Goal: Task Accomplishment & Management: Use online tool/utility

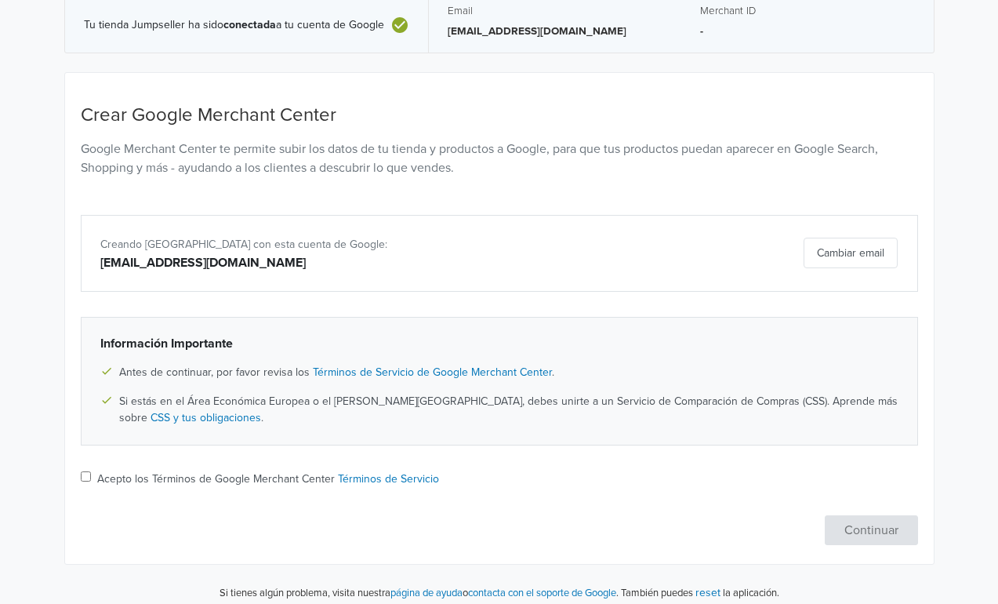
scroll to position [80, 0]
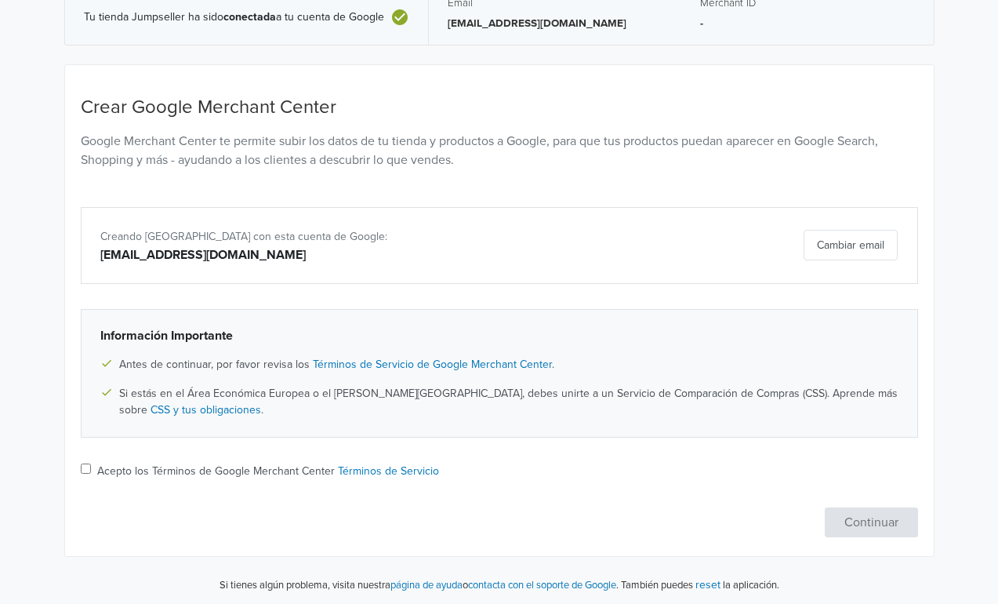
click at [373, 466] on link "Términos de Servicio" at bounding box center [388, 470] width 101 height 13
click at [84, 467] on input "Acepto los Términos de Google Merchant Center Términos de Servicio" at bounding box center [86, 469] width 10 height 10
checkbox input "true"
click at [841, 517] on button "Continuar" at bounding box center [871, 522] width 93 height 30
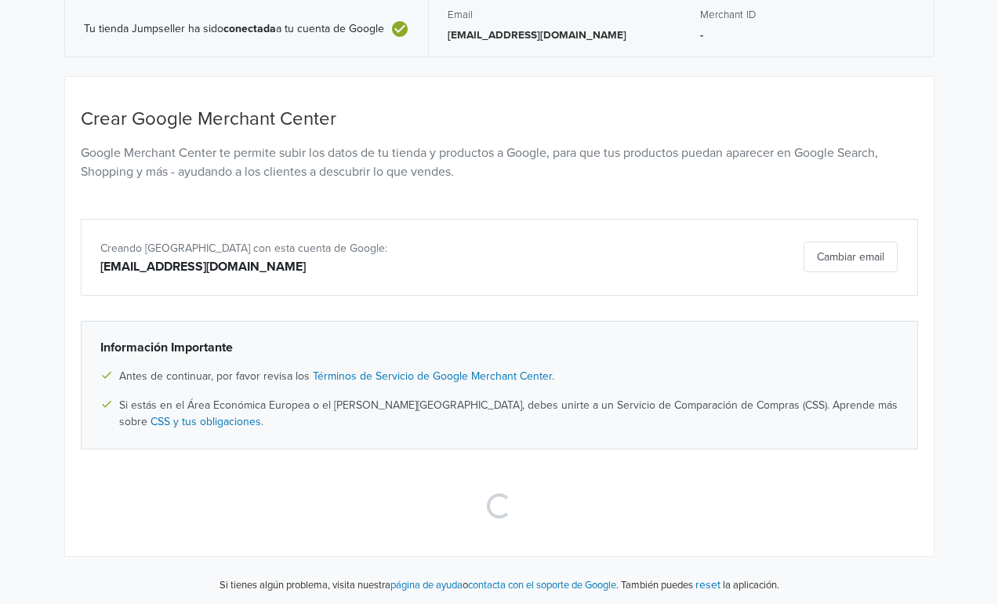
scroll to position [0, 0]
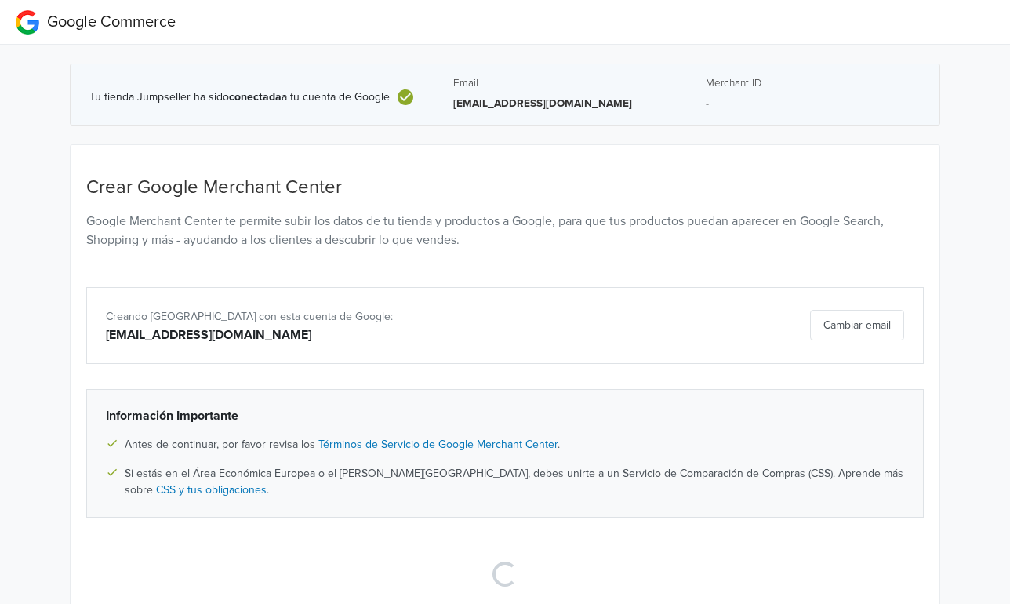
select select "cl"
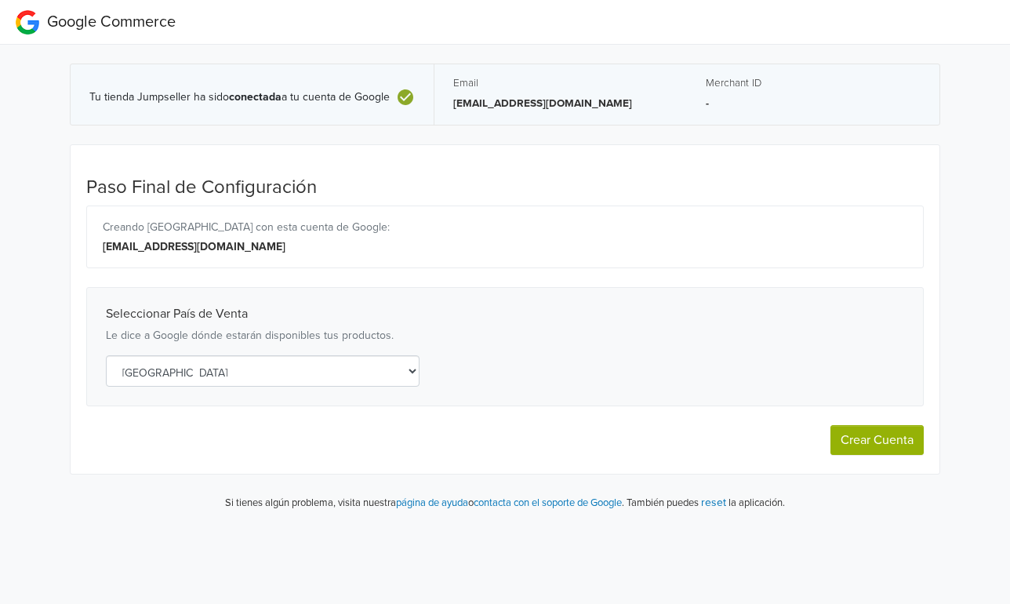
click at [866, 431] on button "Crear Cuenta" at bounding box center [877, 440] width 93 height 30
select select "cl"
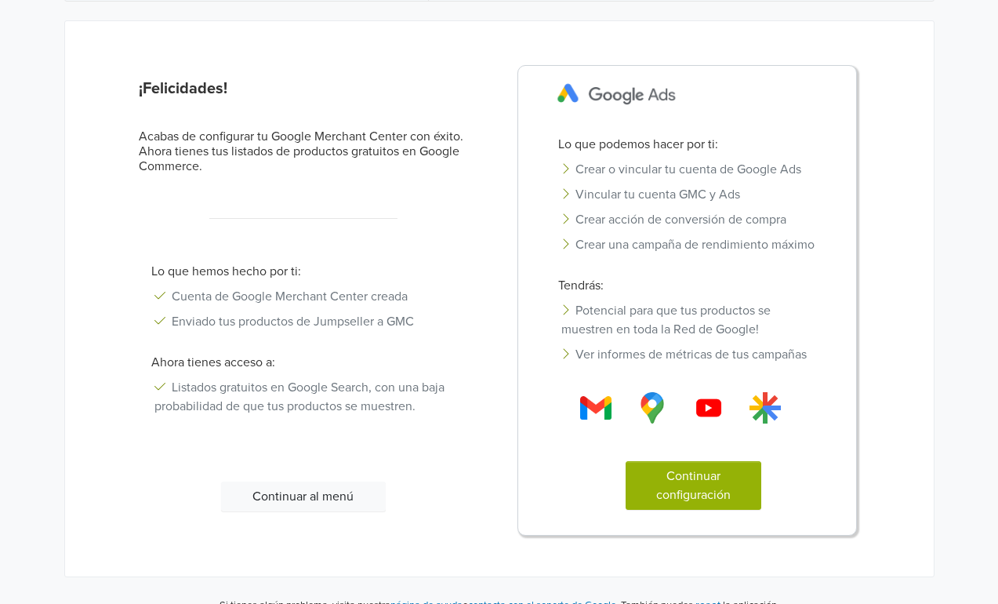
scroll to position [145, 0]
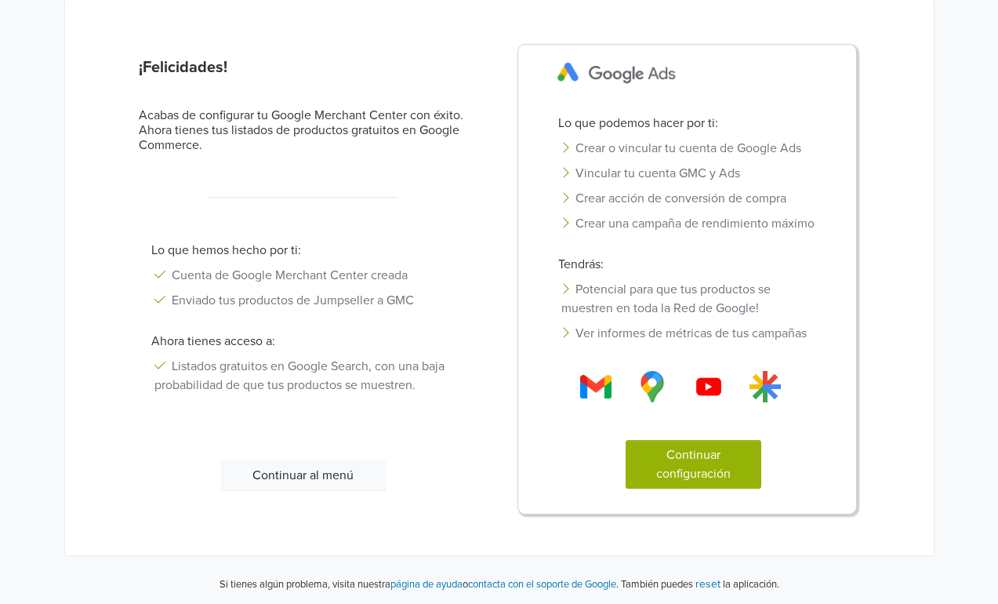
click at [314, 446] on div "¡Felicidades! Acabas de configurar tu Google Merchant Center con éxito. Ahora t…" at bounding box center [313, 284] width 373 height 464
click at [316, 484] on button "Continuar al menú" at bounding box center [303, 475] width 165 height 30
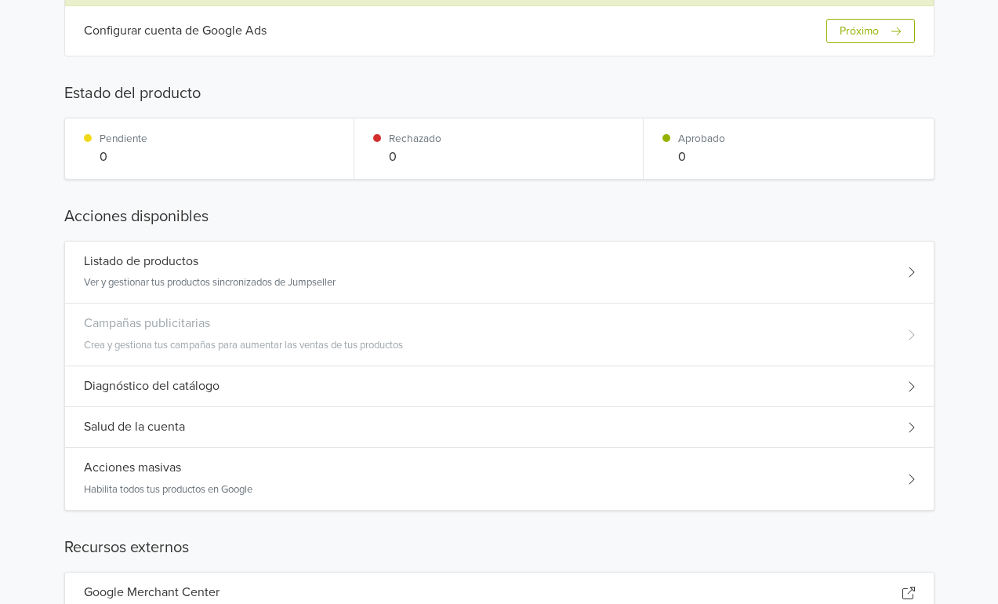
scroll to position [224, 0]
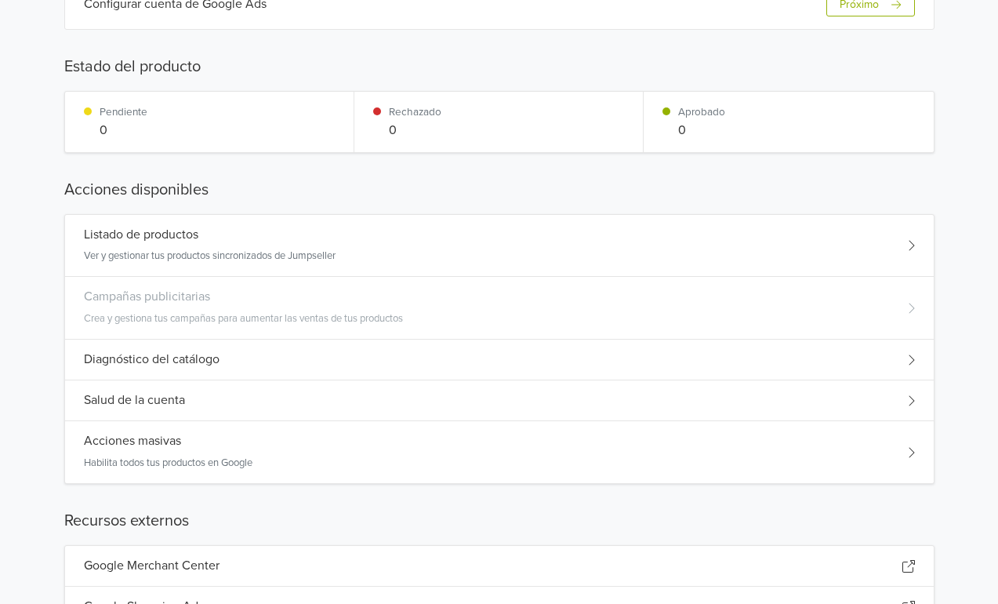
click at [296, 249] on p "Ver y gestionar tus productos sincronizados de Jumpseller" at bounding box center [210, 257] width 252 height 16
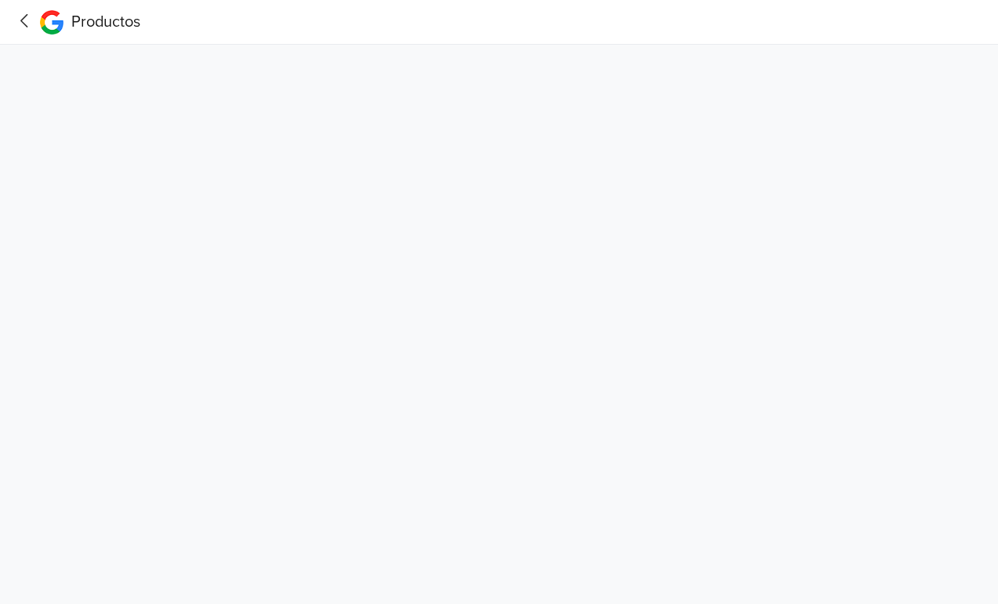
scroll to position [0, 0]
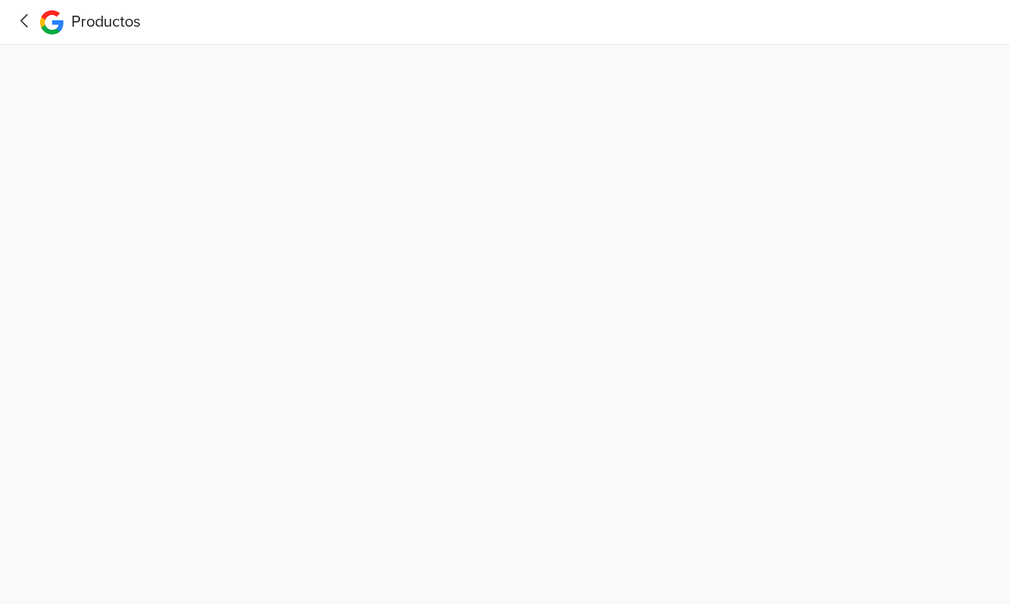
click at [31, 14] on icon at bounding box center [25, 21] width 24 height 20
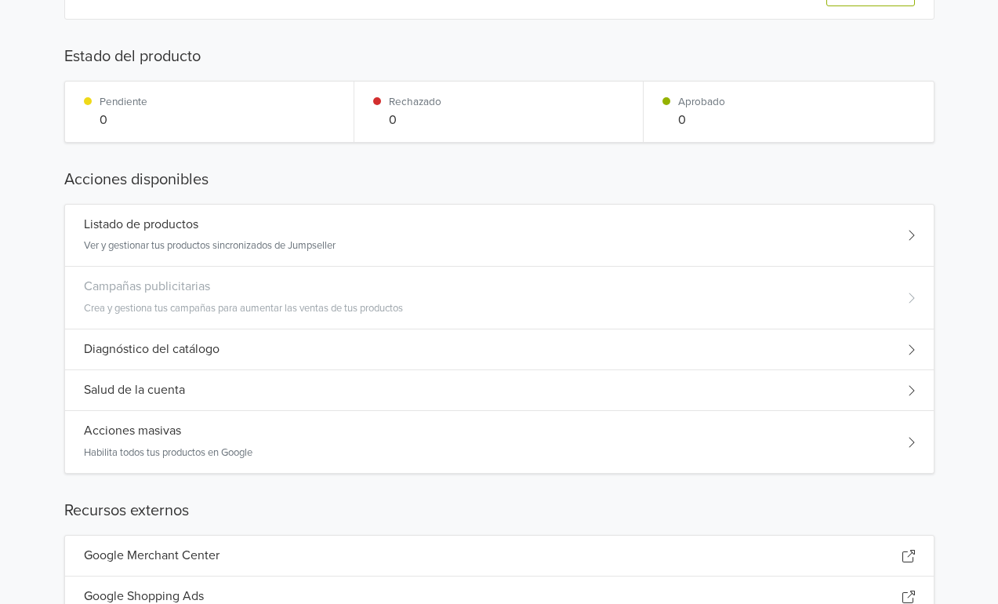
scroll to position [235, 0]
click at [208, 333] on div "Diagnóstico del catálogo" at bounding box center [499, 348] width 869 height 41
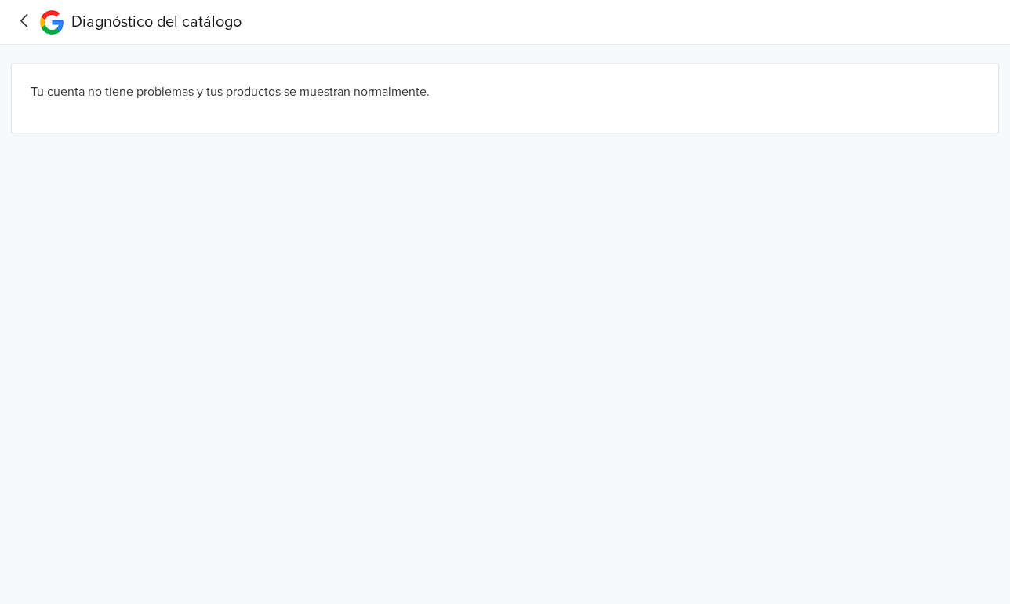
click at [31, 11] on icon at bounding box center [25, 21] width 24 height 20
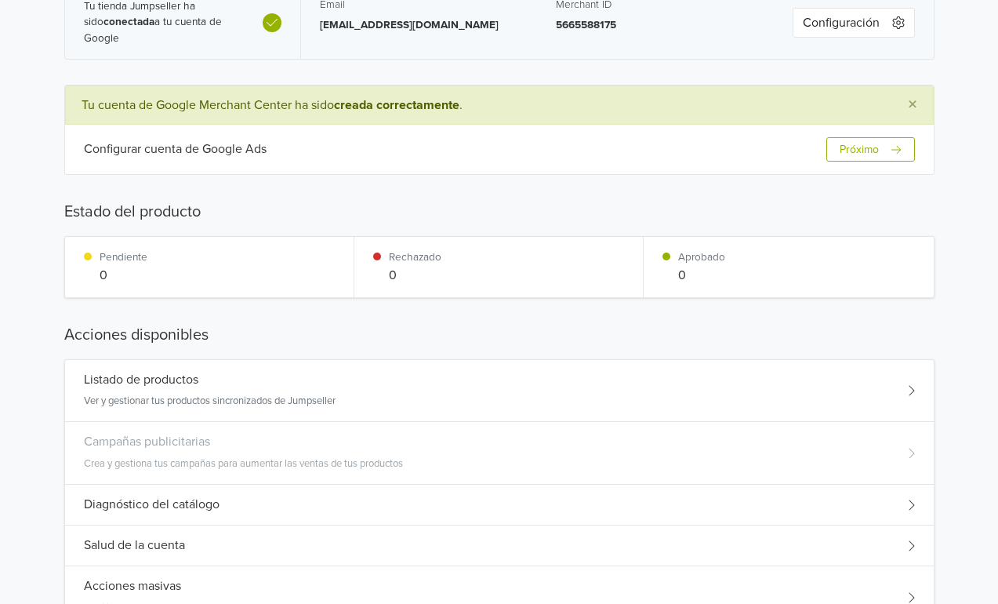
scroll to position [235, 0]
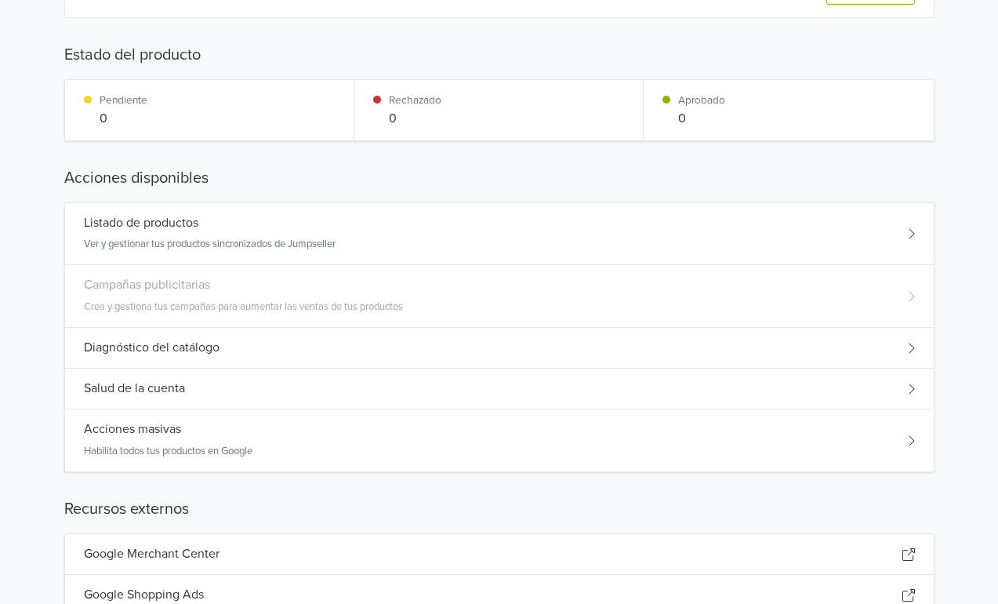
click at [253, 427] on div "Acciones masivas" at bounding box center [168, 429] width 169 height 15
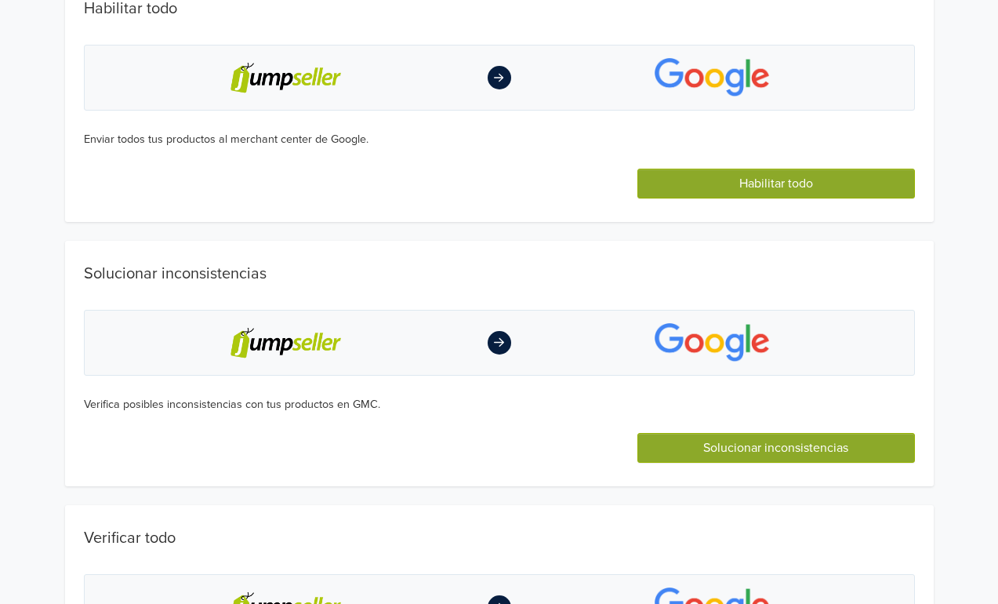
scroll to position [0, 0]
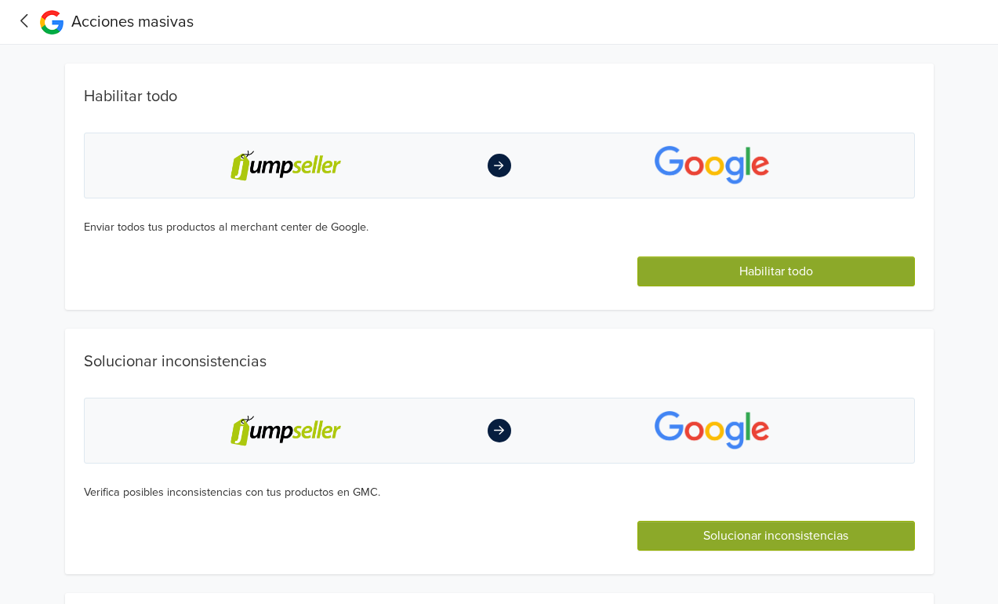
click at [710, 274] on button "Habilitar todo" at bounding box center [776, 271] width 277 height 30
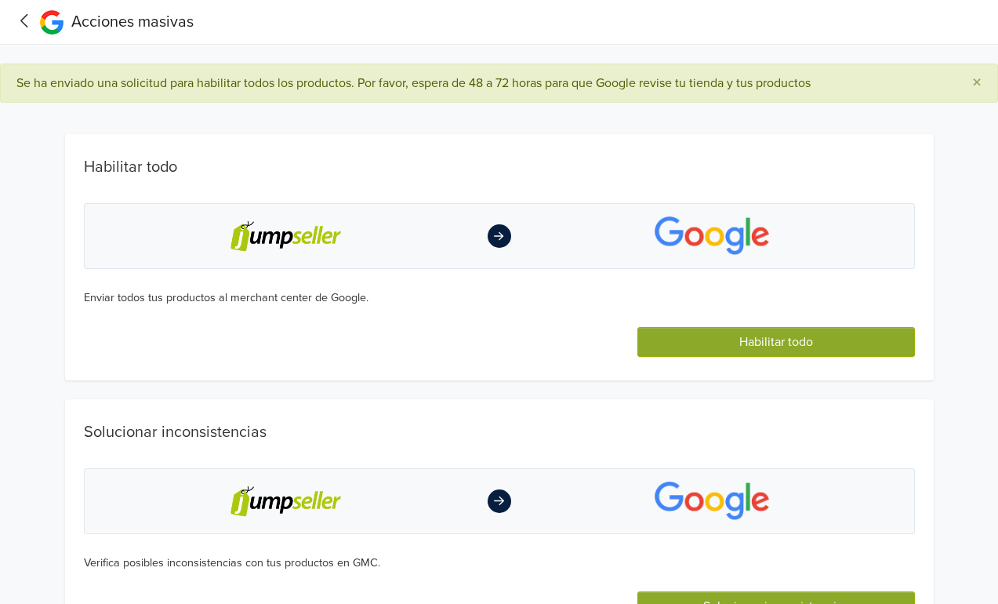
click at [27, 12] on icon at bounding box center [25, 21] width 24 height 20
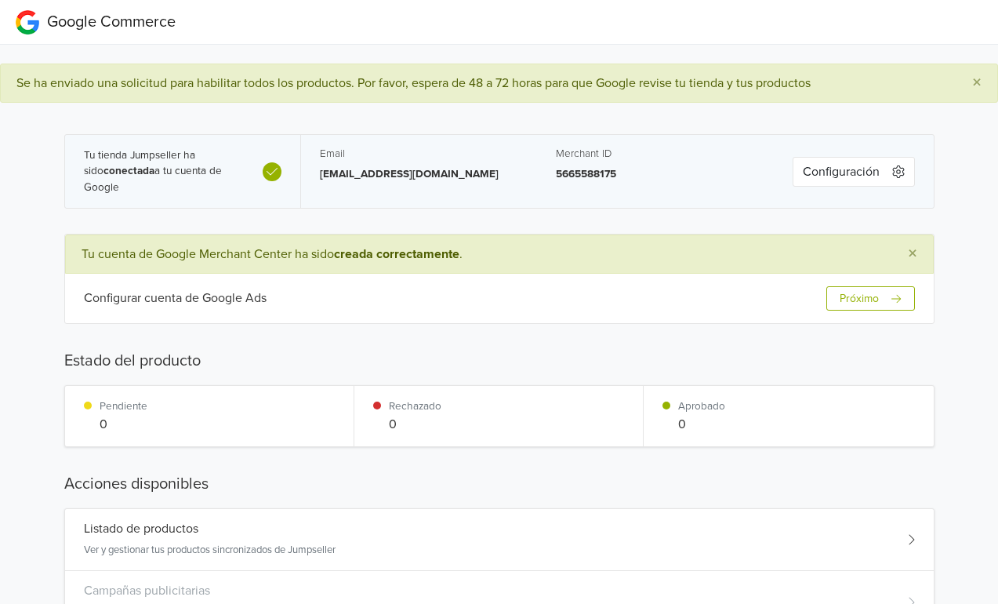
click at [857, 300] on button "Próximo" at bounding box center [871, 298] width 88 height 24
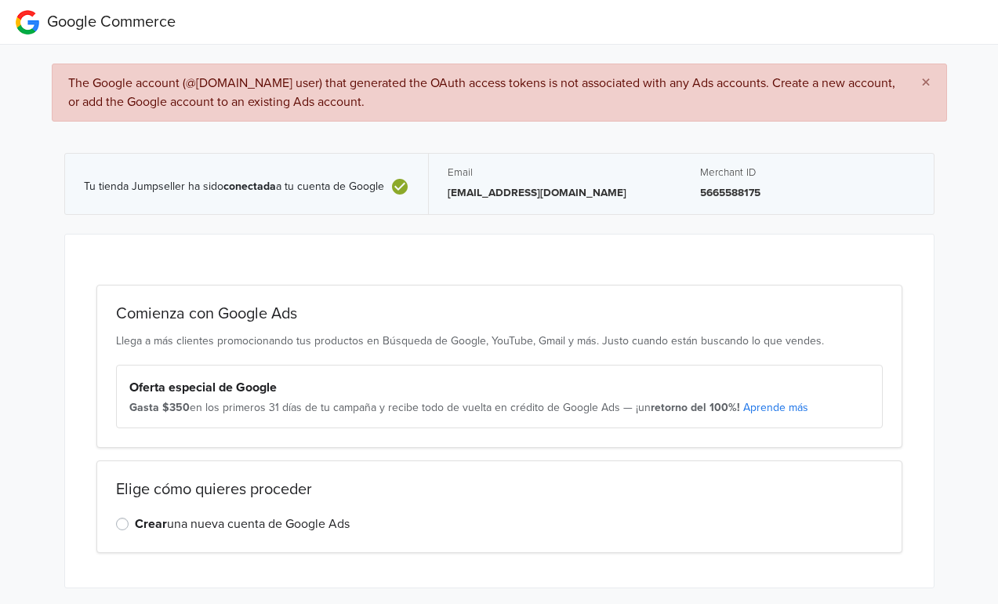
click at [122, 406] on div "Oferta especial de Google Gasta $350 en los primeros 31 [PERSON_NAME] de tu [PE…" at bounding box center [499, 397] width 767 height 64
click at [47, 17] on span "Google Commerce" at bounding box center [111, 22] width 129 height 19
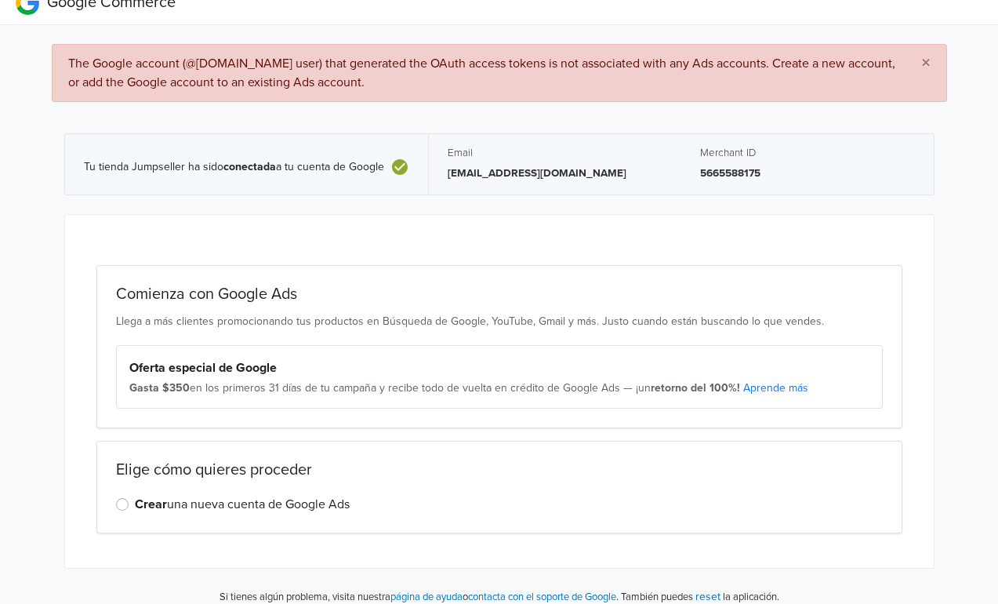
scroll to position [31, 0]
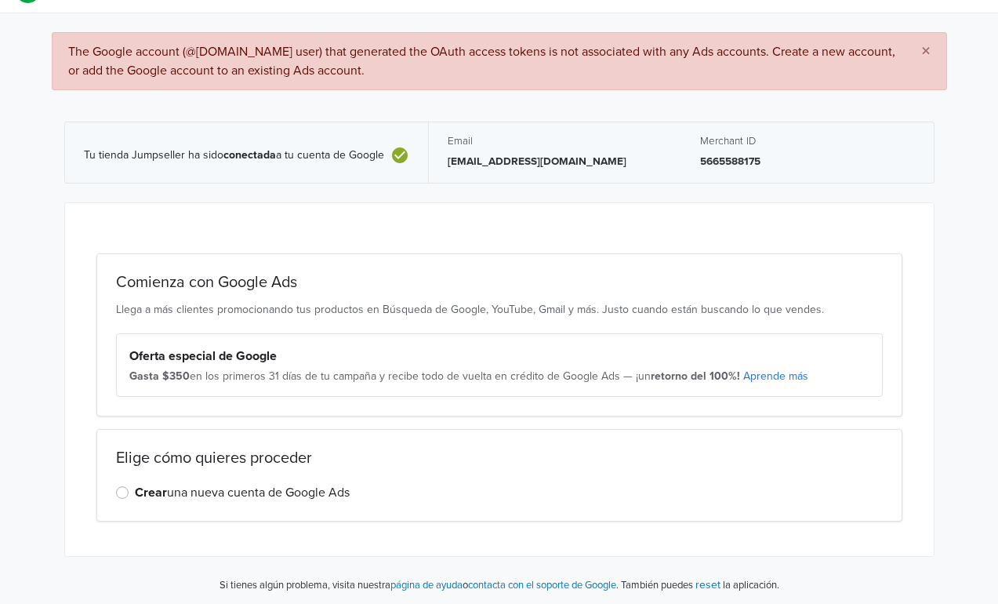
click at [110, 495] on div "Elige cómo quieres proceder Crear una nueva cuenta de Google Ads" at bounding box center [499, 475] width 806 height 93
click at [135, 492] on label "Crear una nueva cuenta de Google Ads" at bounding box center [242, 492] width 215 height 19
click at [0, 0] on input "Crear una nueva cuenta de Google Ads" at bounding box center [0, 0] width 0 height 0
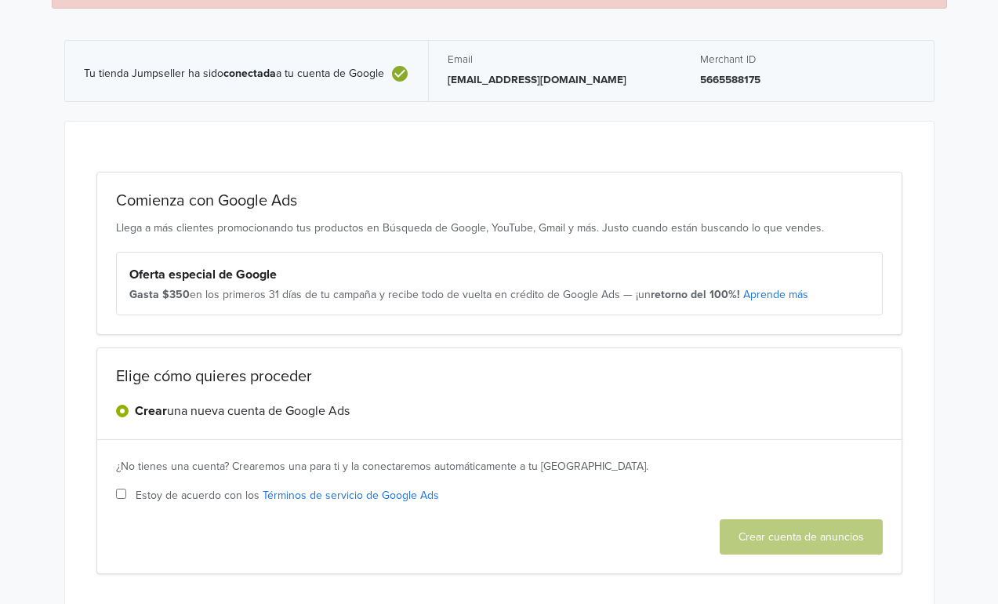
scroll to position [165, 0]
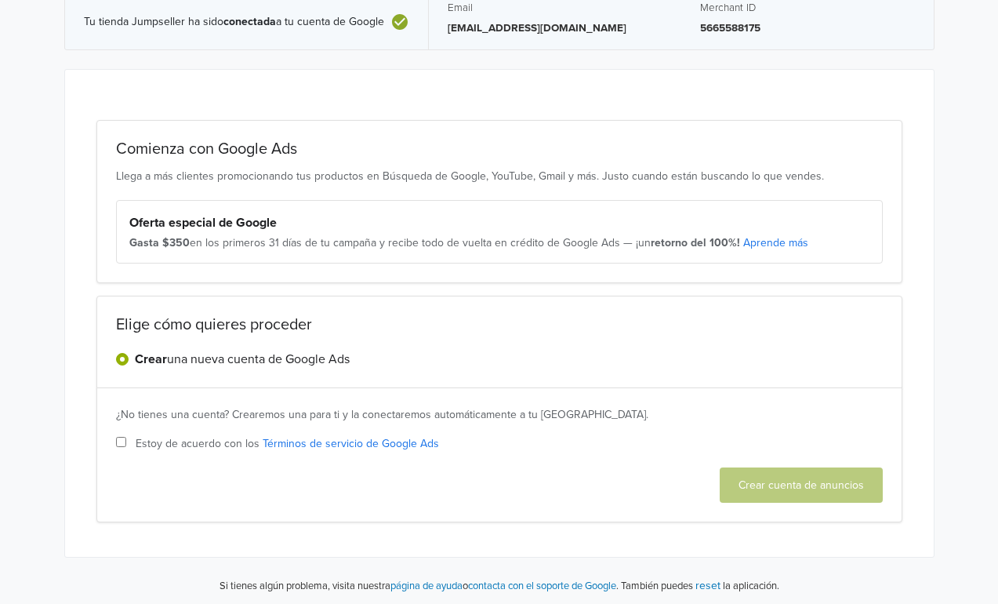
click at [121, 443] on input "Estoy de acuerdo con los Términos de servicio de Google Ads" at bounding box center [121, 442] width 10 height 10
checkbox input "true"
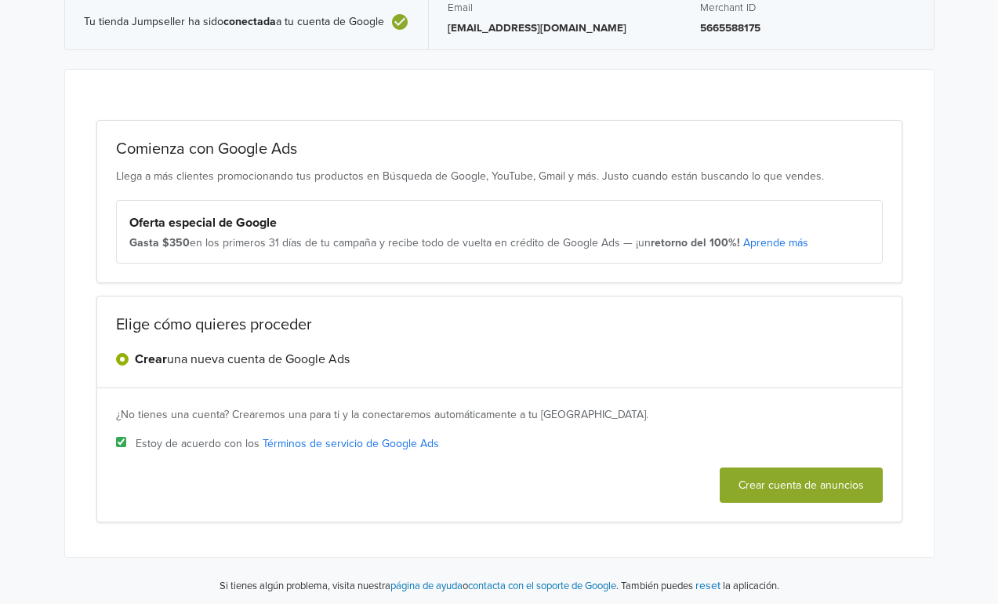
click at [774, 491] on button "Crear cuenta de anuncios" at bounding box center [801, 484] width 163 height 35
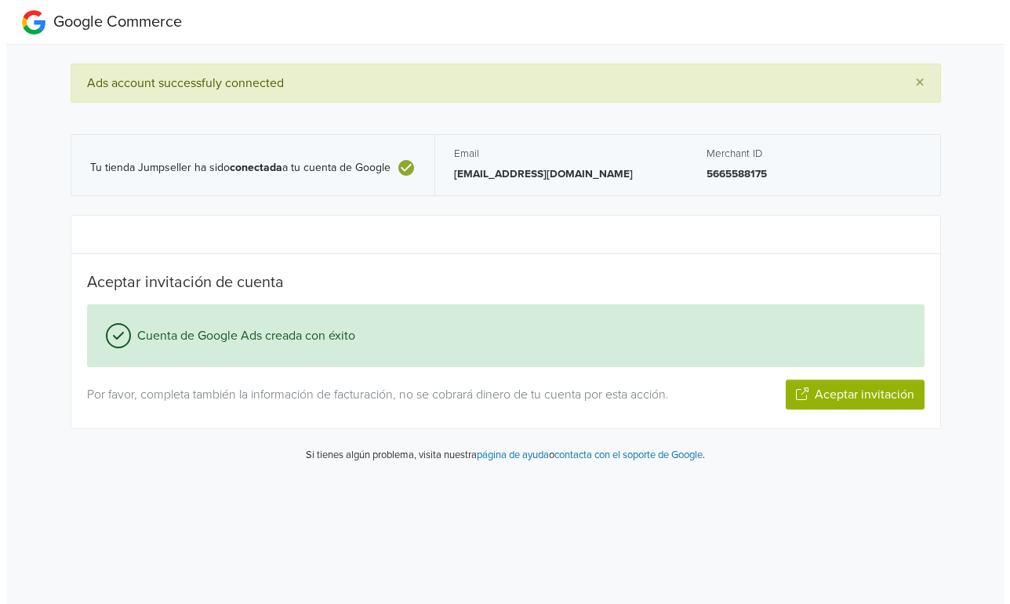
scroll to position [0, 0]
click at [809, 396] on button "Aceptar invitación" at bounding box center [854, 395] width 139 height 30
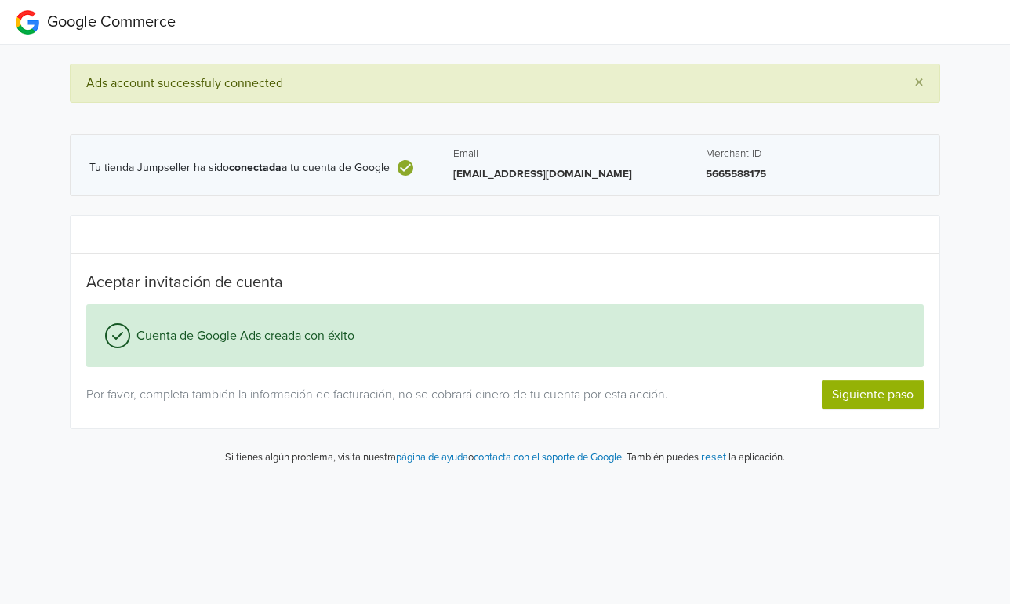
click at [840, 381] on button "Siguiente paso" at bounding box center [873, 395] width 102 height 30
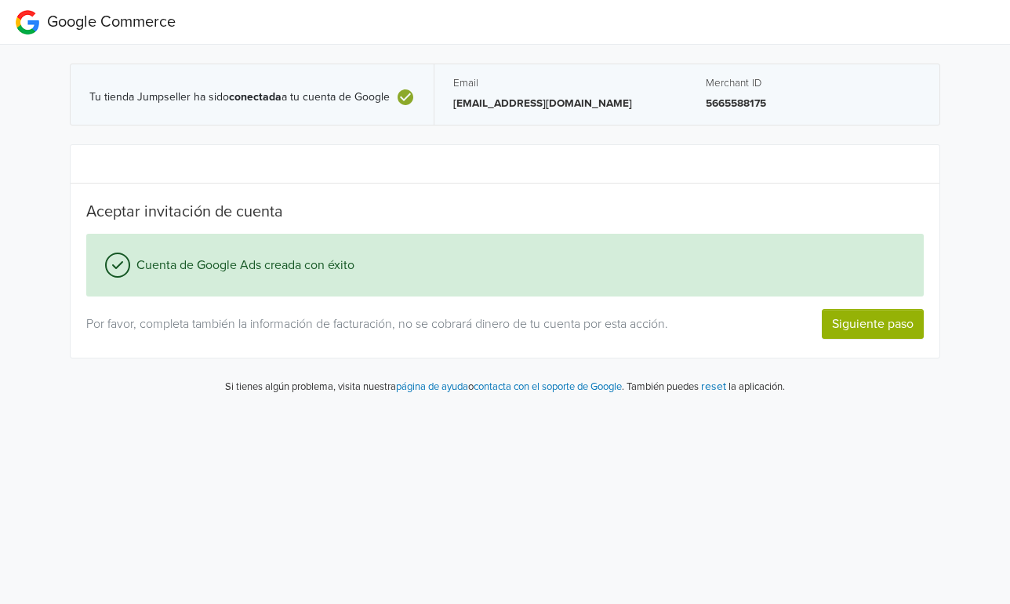
click at [871, 325] on button "Siguiente paso" at bounding box center [873, 324] width 102 height 30
click at [843, 300] on div "Cuenta de Google Ads creada con éxito Por favor, completa también la informació…" at bounding box center [505, 286] width 861 height 105
click at [847, 312] on button "Siguiente paso" at bounding box center [873, 324] width 102 height 30
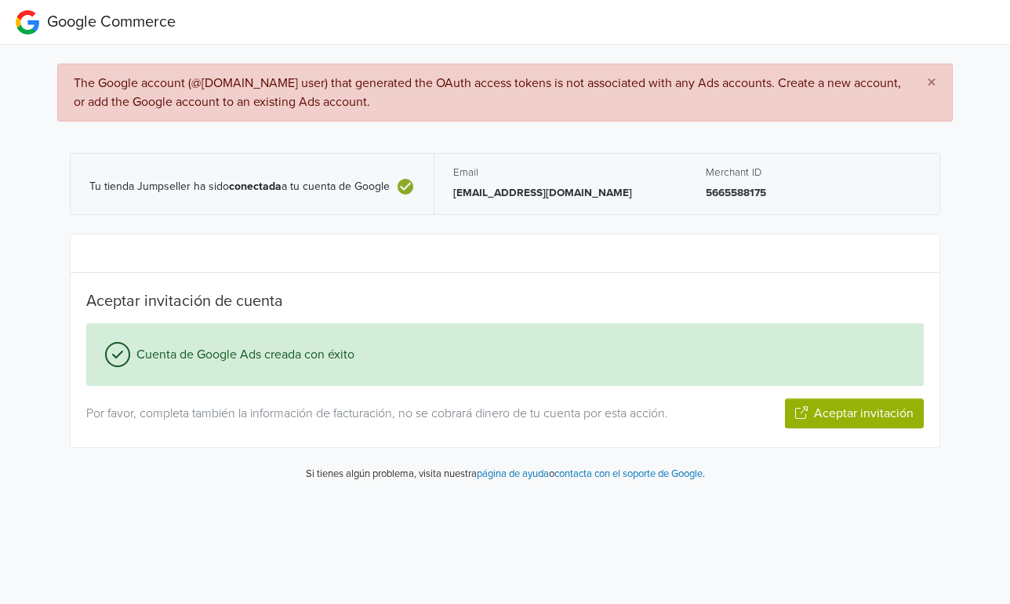
click at [318, 494] on html "Google Commerce × The Google account (@[DOMAIN_NAME] user) that generated the O…" at bounding box center [505, 247] width 1010 height 494
click at [822, 420] on button "Aceptar invitación" at bounding box center [854, 413] width 139 height 30
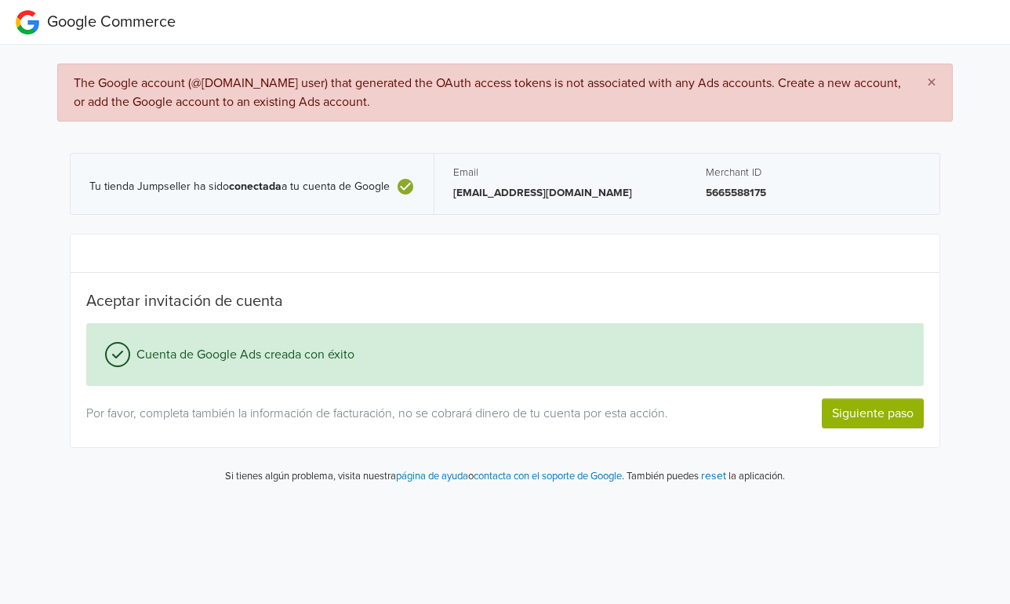
click at [930, 81] on span "×" at bounding box center [931, 82] width 9 height 23
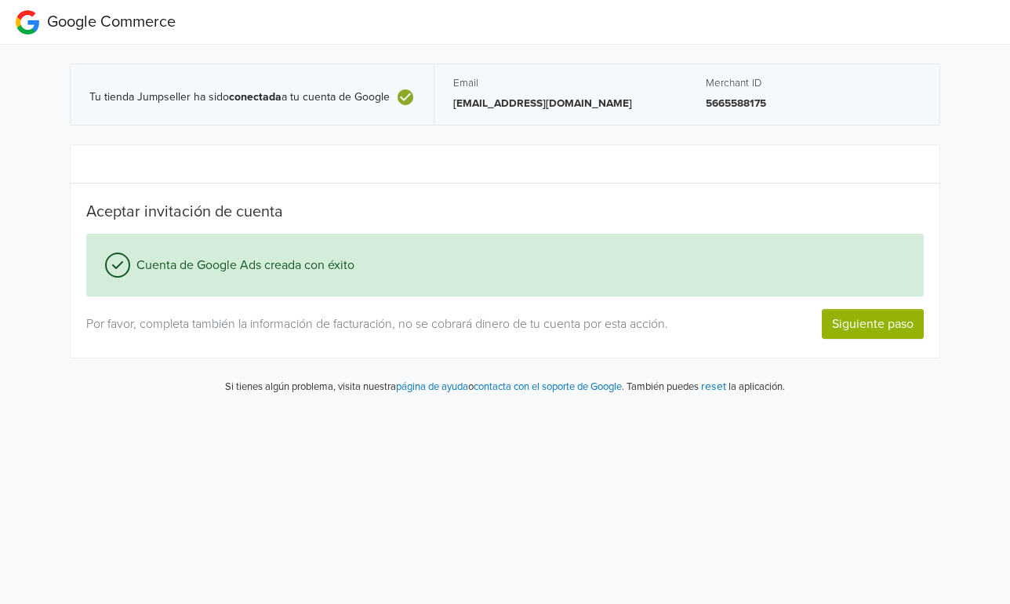
click at [880, 322] on button "Siguiente paso" at bounding box center [873, 324] width 102 height 30
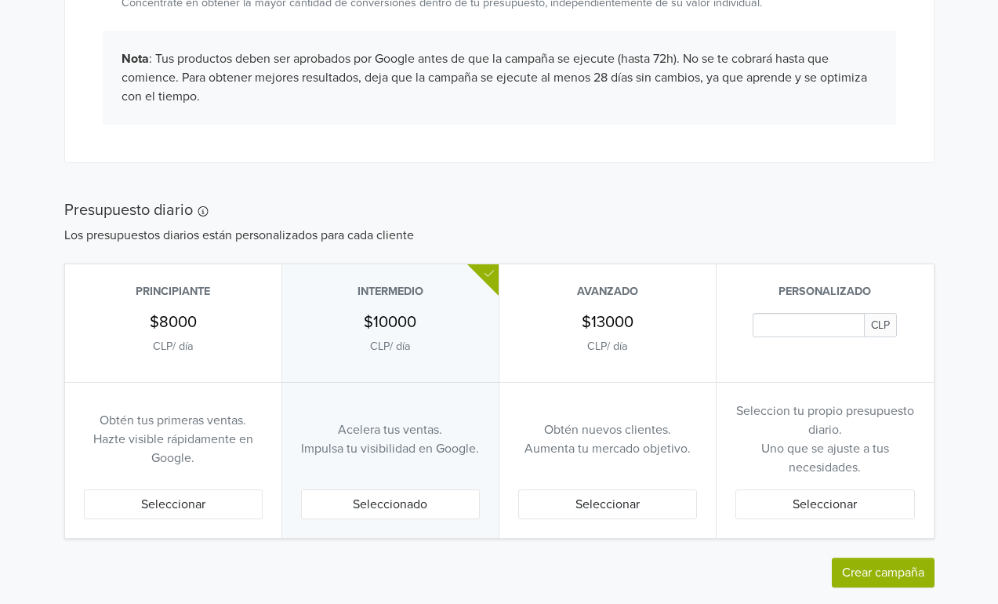
scroll to position [806, 0]
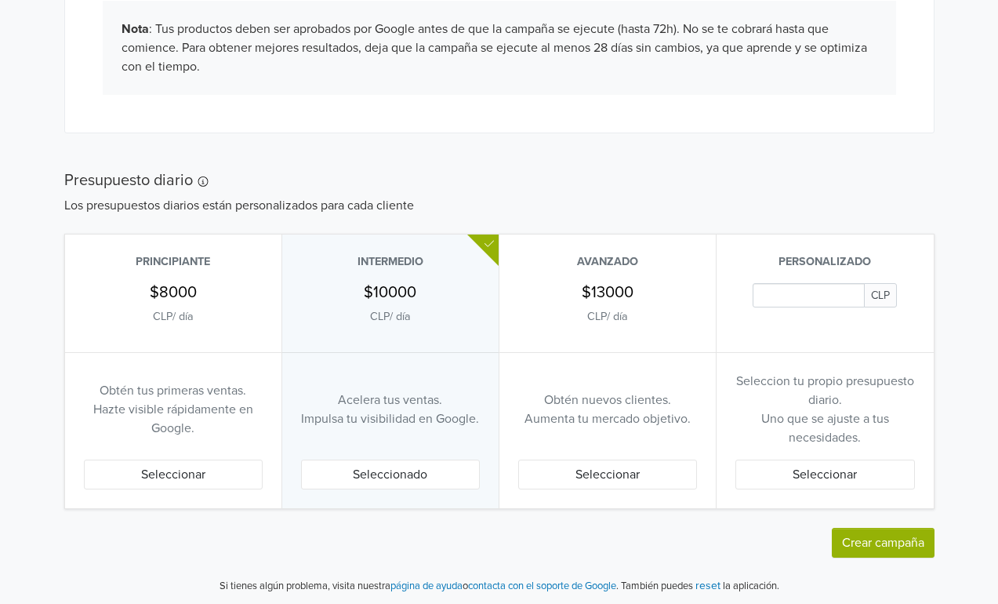
click at [259, 155] on div "Nueva campaña de rendimiento máximo Esta campaña de rendimiento máximo se crear…" at bounding box center [499, 5] width 871 height 1106
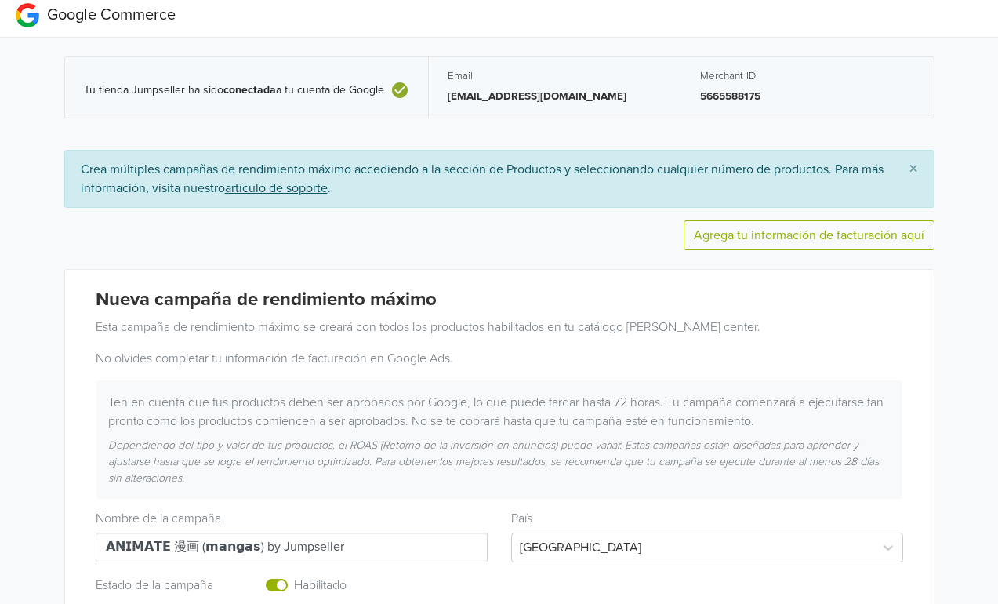
scroll to position [0, 0]
